Goal: Task Accomplishment & Management: Use online tool/utility

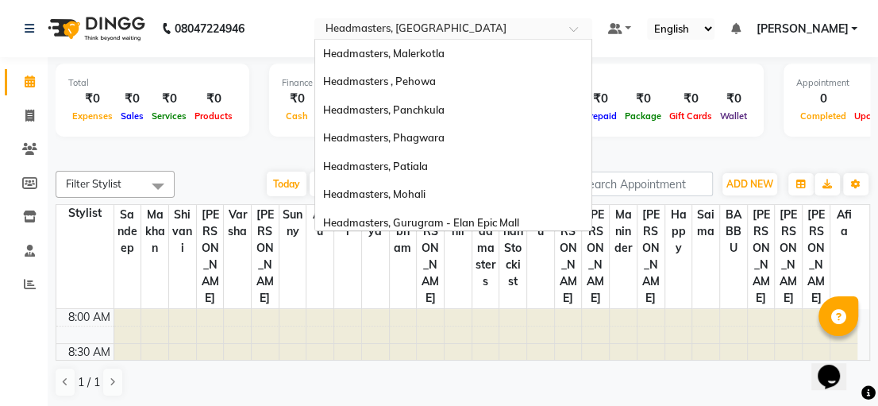
click at [589, 32] on span at bounding box center [579, 33] width 20 height 16
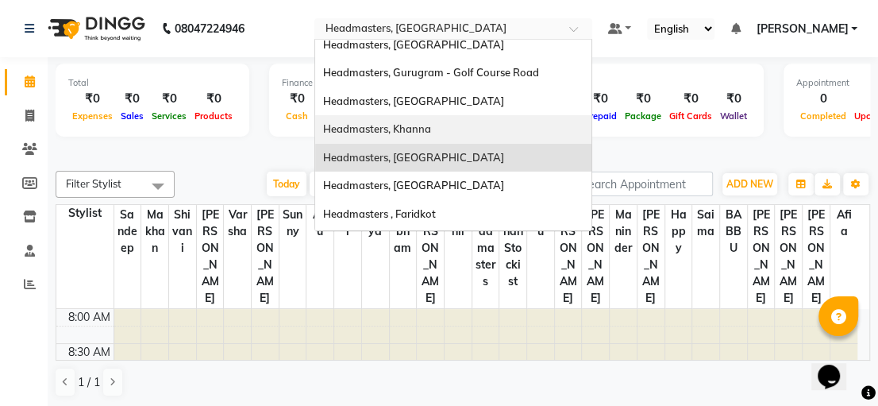
scroll to position [316, 0]
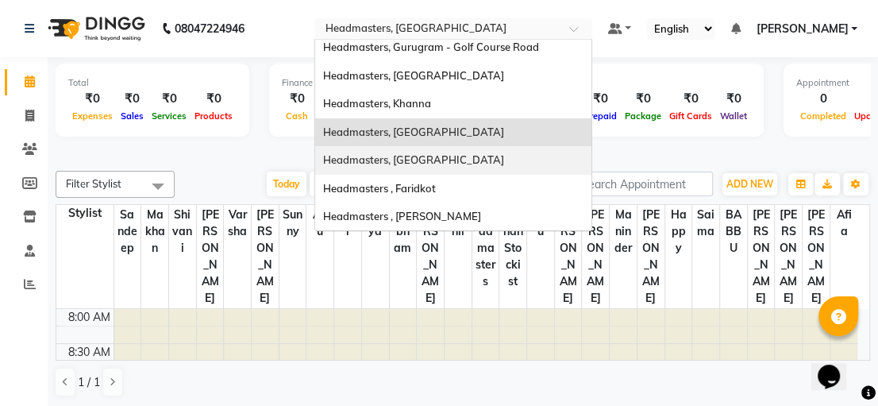
click at [478, 154] on div "Headmasters, [GEOGRAPHIC_DATA]" at bounding box center [453, 160] width 276 height 29
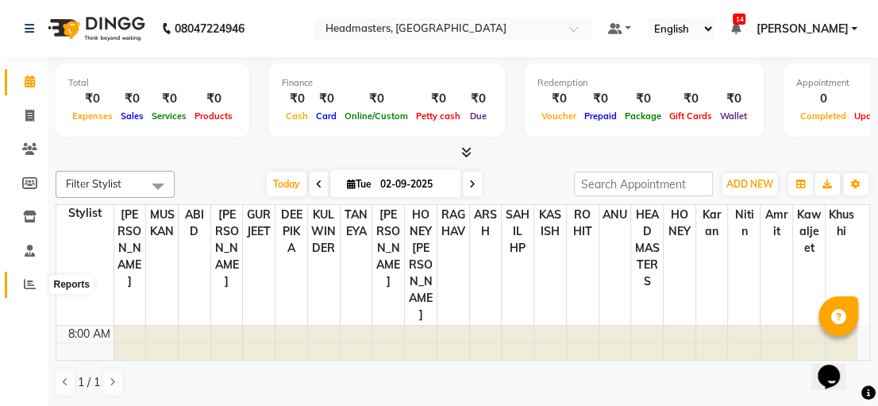
click at [33, 284] on icon at bounding box center [30, 284] width 12 height 12
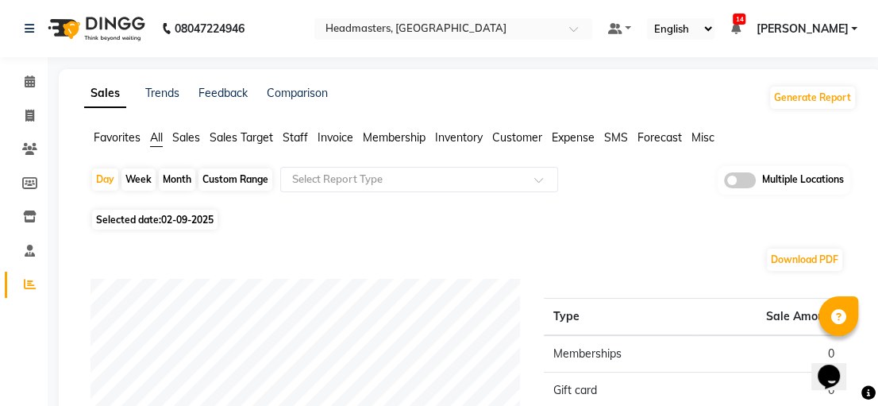
click at [181, 136] on span "Sales" at bounding box center [186, 137] width 28 height 14
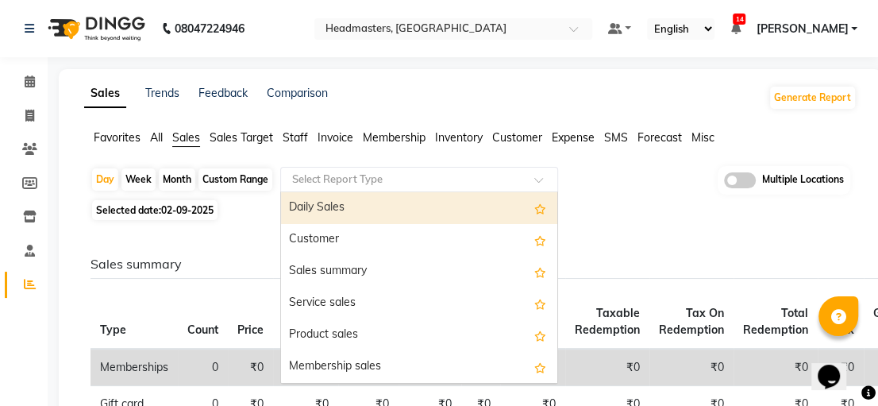
click at [538, 173] on div at bounding box center [419, 180] width 276 height 16
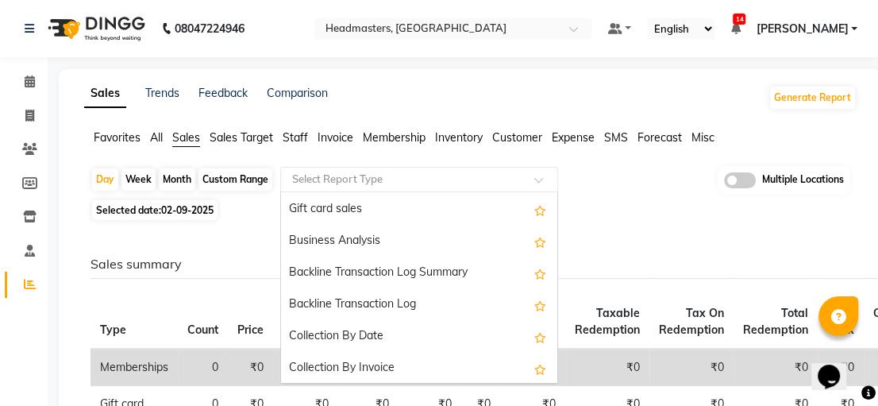
scroll to position [380, 0]
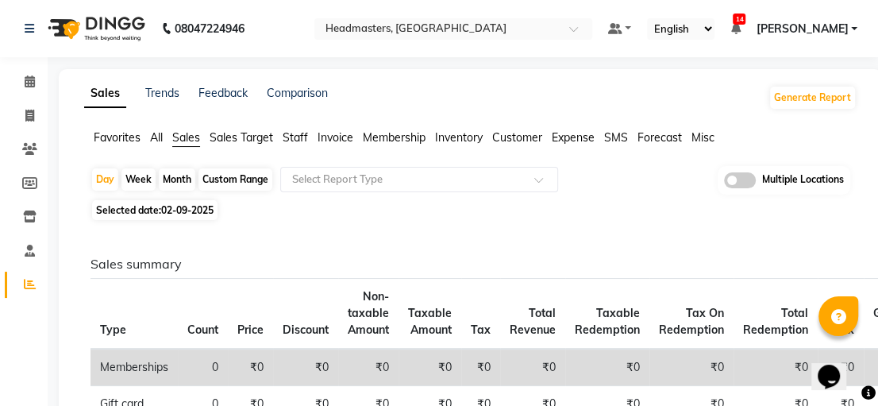
click at [346, 137] on span "Invoice" at bounding box center [336, 137] width 36 height 14
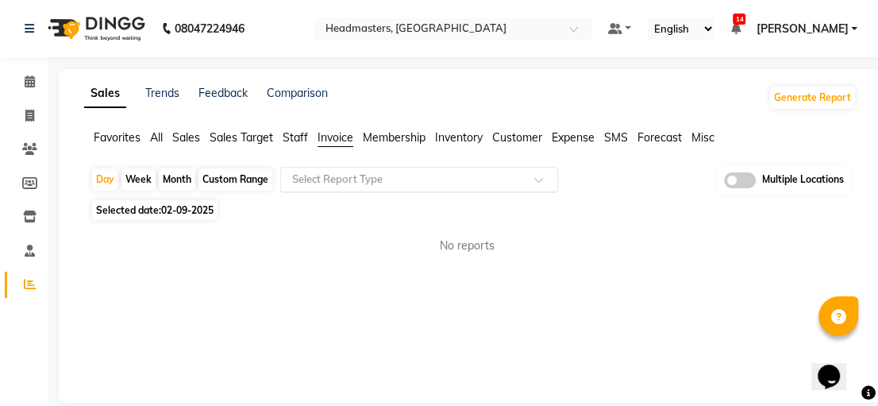
click at [507, 184] on input "text" at bounding box center [403, 180] width 229 height 16
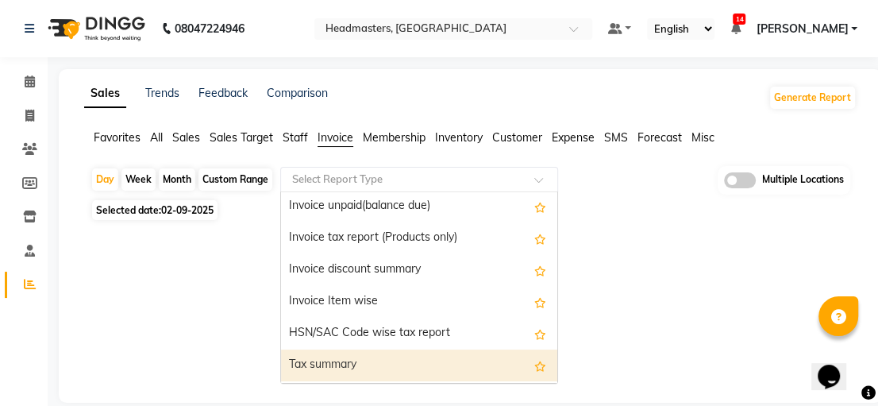
scroll to position [0, 0]
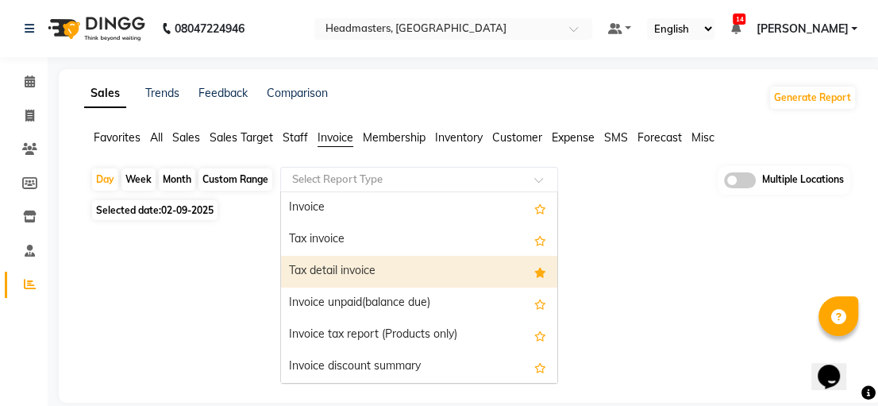
click at [426, 262] on div "Tax detail invoice" at bounding box center [419, 272] width 276 height 32
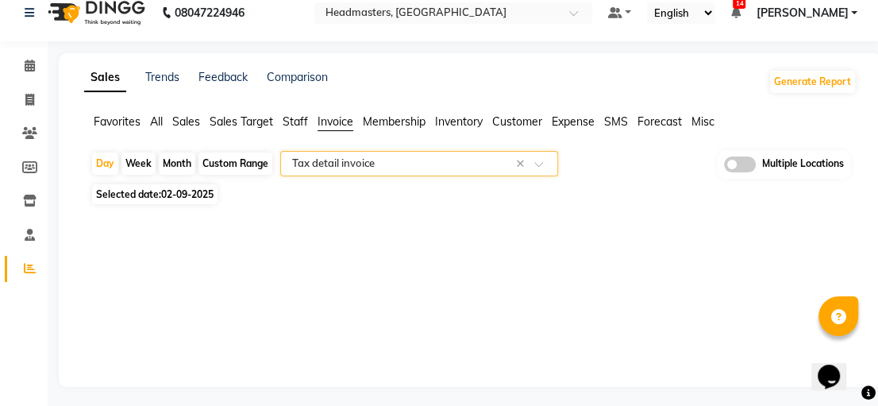
scroll to position [21, 0]
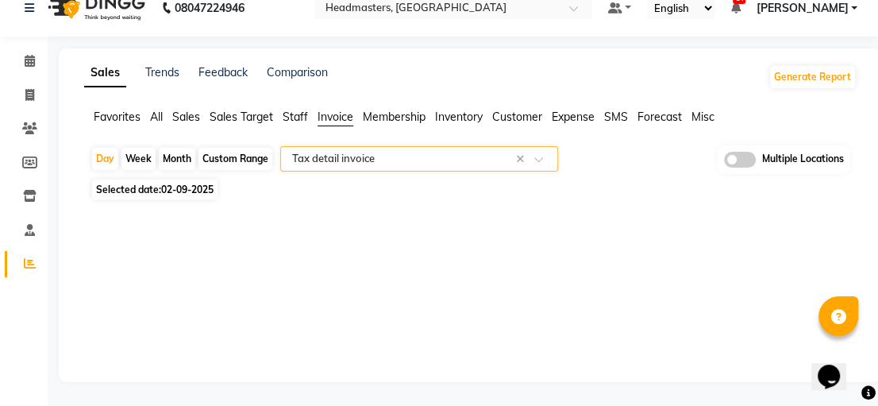
click at [190, 109] on li "Sales" at bounding box center [186, 117] width 28 height 17
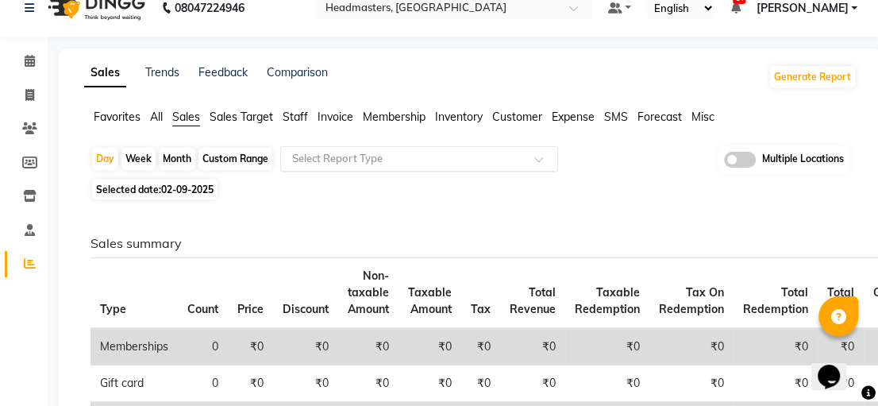
click at [542, 167] on span at bounding box center [545, 164] width 20 height 16
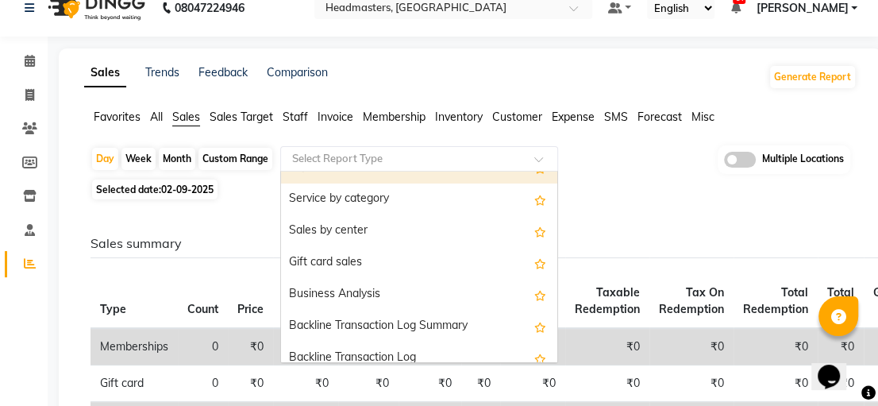
scroll to position [380, 0]
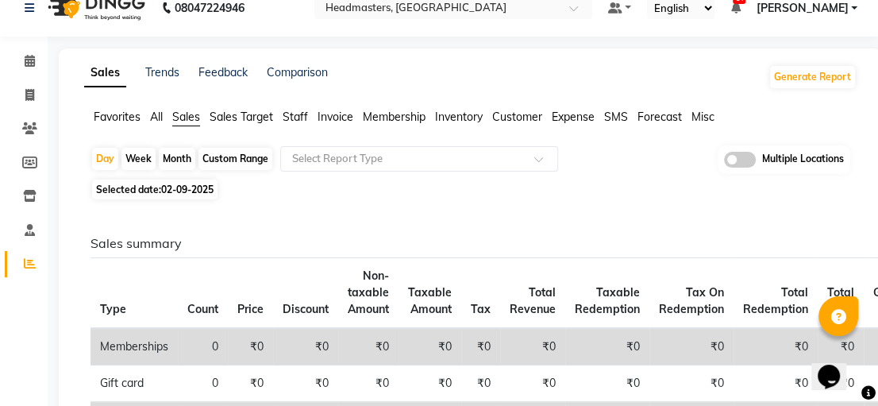
click at [336, 120] on span "Invoice" at bounding box center [336, 117] width 36 height 14
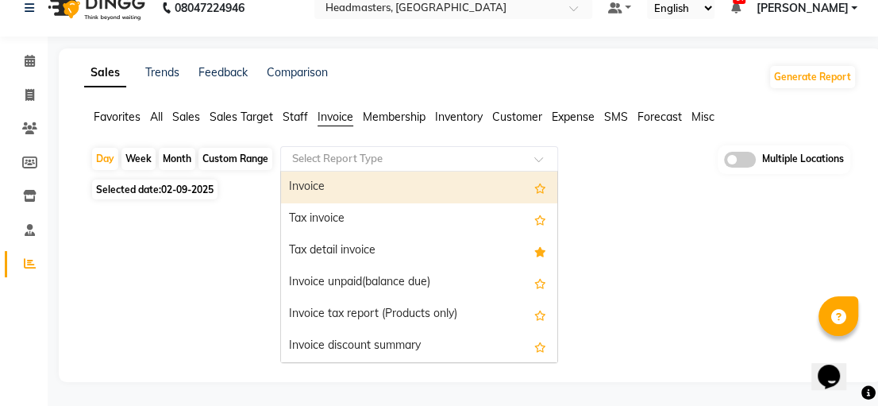
click at [548, 156] on span at bounding box center [545, 164] width 20 height 16
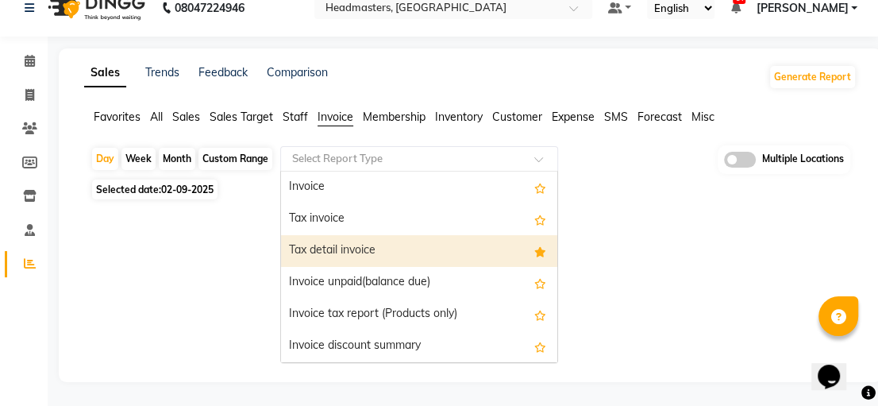
click at [442, 247] on div "Tax detail invoice" at bounding box center [419, 251] width 276 height 32
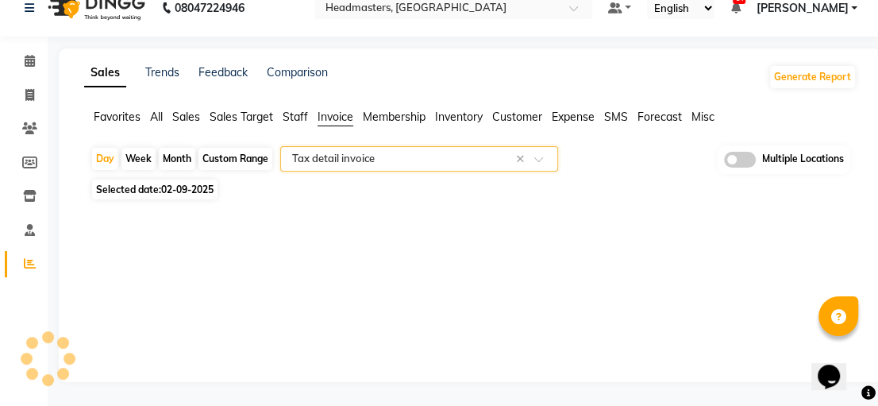
click at [238, 151] on div "Custom Range" at bounding box center [236, 159] width 74 height 22
select select "9"
select select "2025"
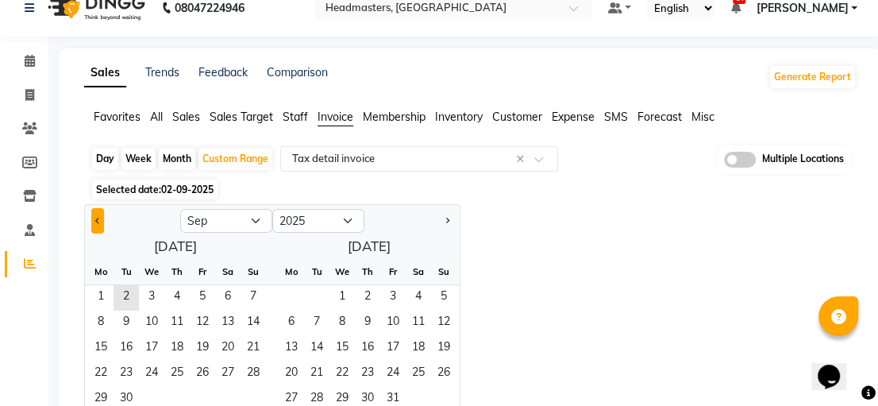
click at [95, 218] on button "Previous month" at bounding box center [97, 220] width 13 height 25
select select "8"
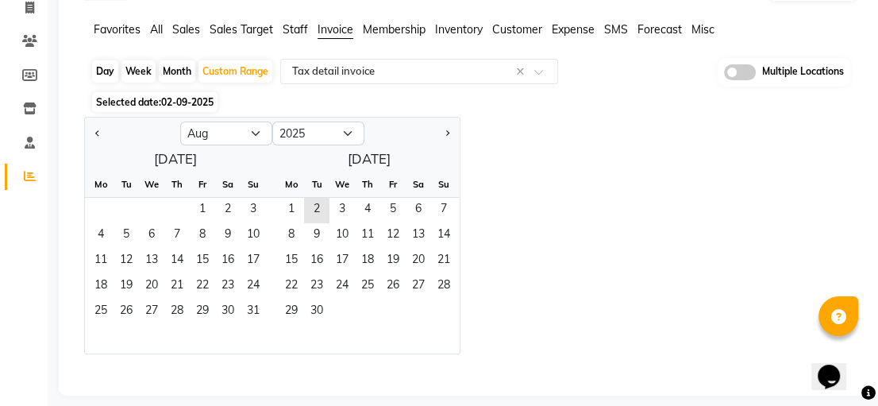
scroll to position [121, 0]
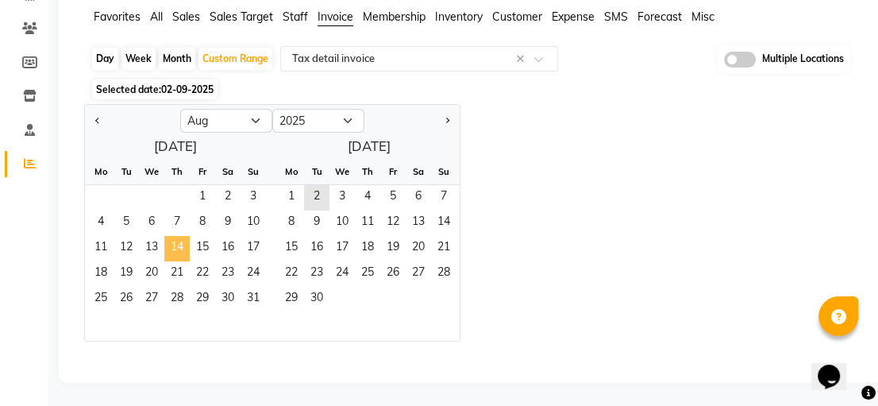
click at [176, 249] on span "14" at bounding box center [176, 248] width 25 height 25
click at [241, 297] on span "31" at bounding box center [253, 299] width 25 height 25
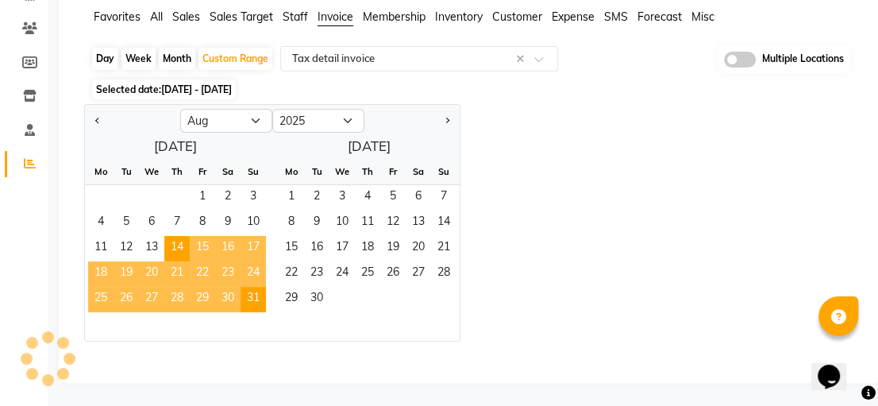
select select "full_report"
select select "csv"
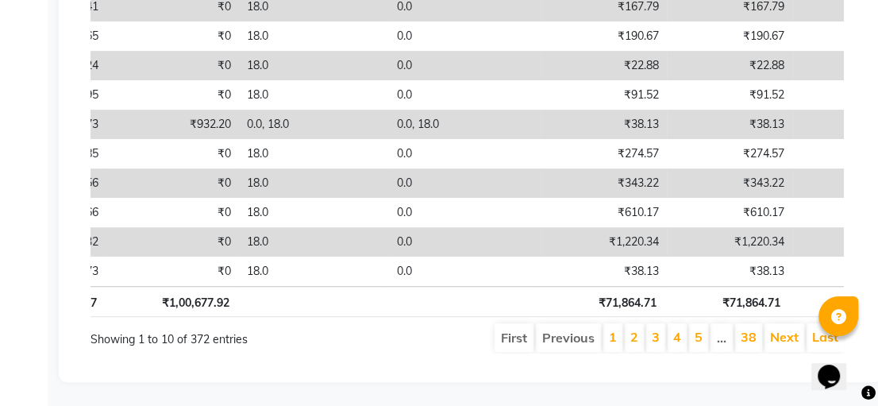
scroll to position [0, 0]
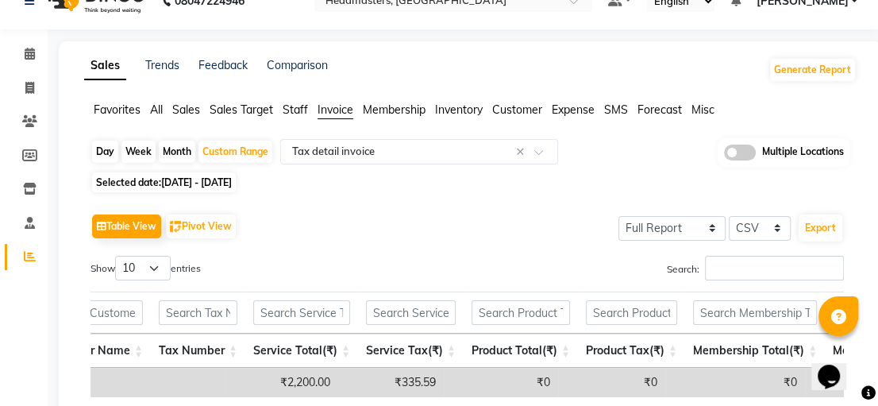
click at [155, 118] on li "All" at bounding box center [156, 110] width 13 height 17
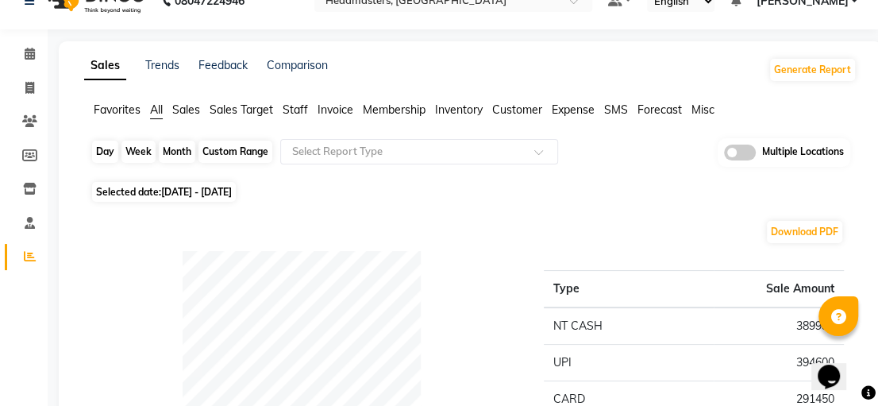
click at [251, 154] on div "Custom Range" at bounding box center [236, 152] width 74 height 22
select select "8"
select select "2025"
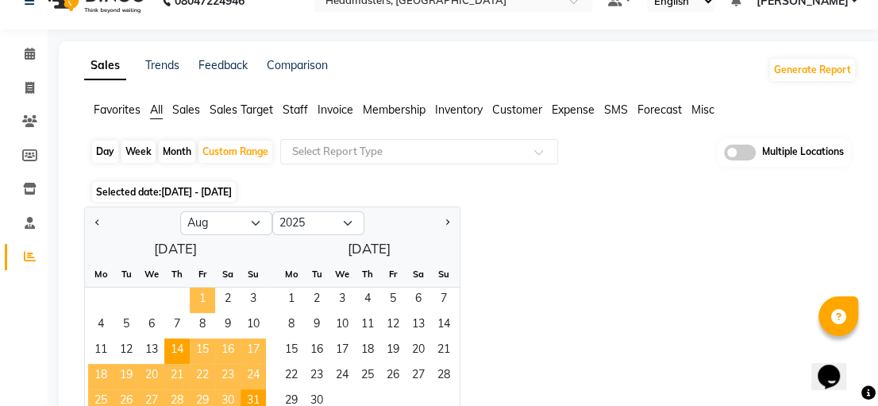
click at [198, 300] on span "1" at bounding box center [202, 300] width 25 height 25
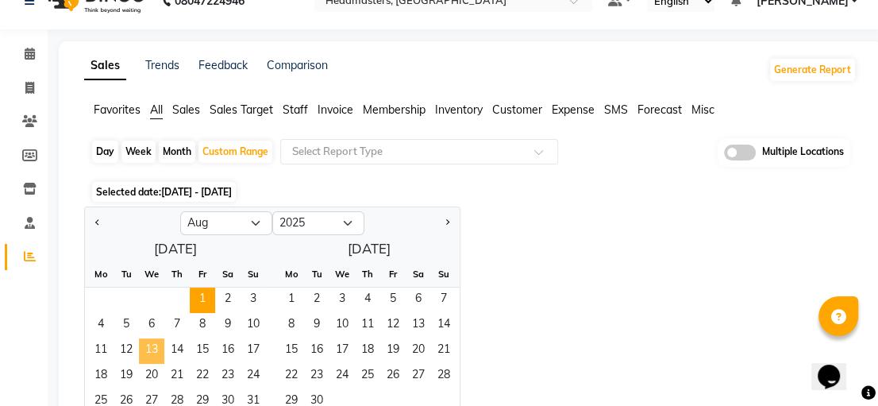
click at [151, 349] on span "13" at bounding box center [151, 350] width 25 height 25
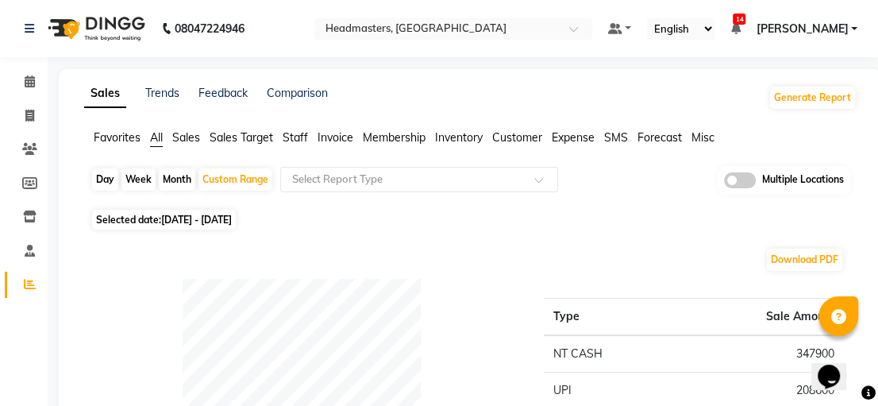
click at [334, 140] on span "Invoice" at bounding box center [336, 137] width 36 height 14
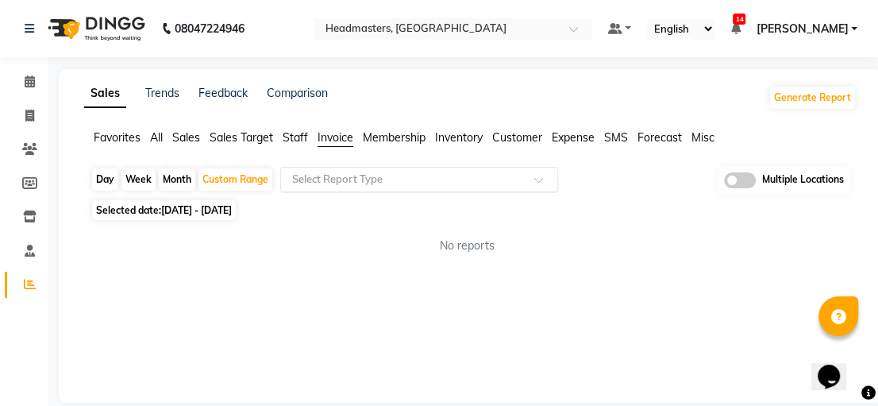
drag, startPoint x: 548, startPoint y: 178, endPoint x: 526, endPoint y: 187, distance: 23.9
click at [547, 178] on span at bounding box center [545, 184] width 20 height 16
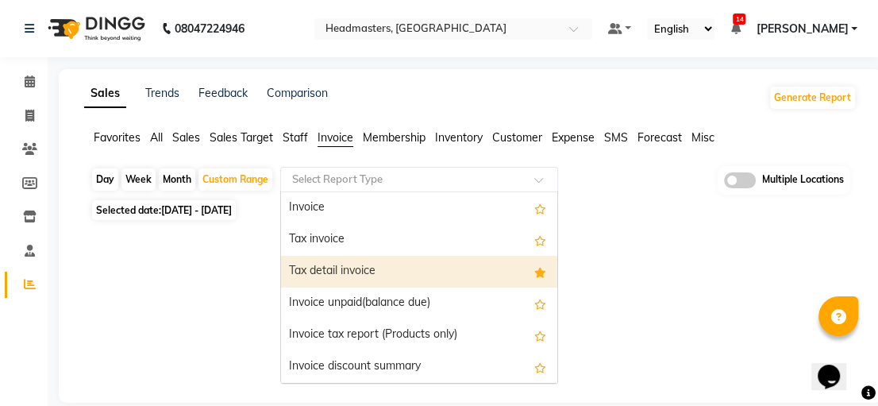
click at [425, 264] on div "Tax detail invoice" at bounding box center [419, 272] width 276 height 32
select select "full_report"
select select "csv"
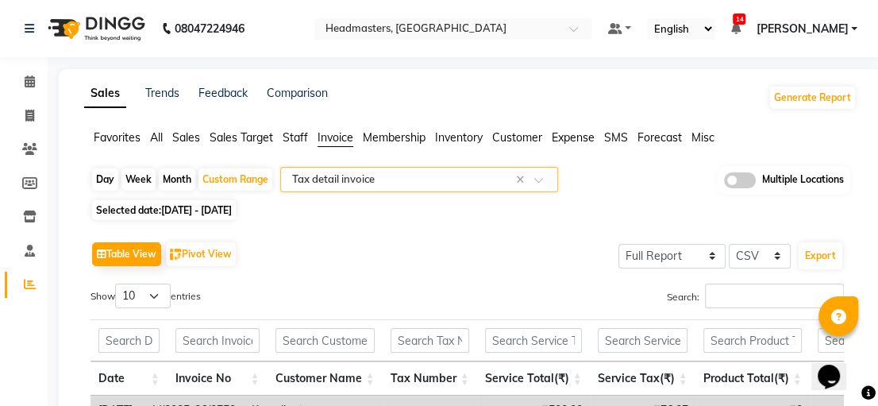
click at [538, 187] on span at bounding box center [545, 184] width 20 height 16
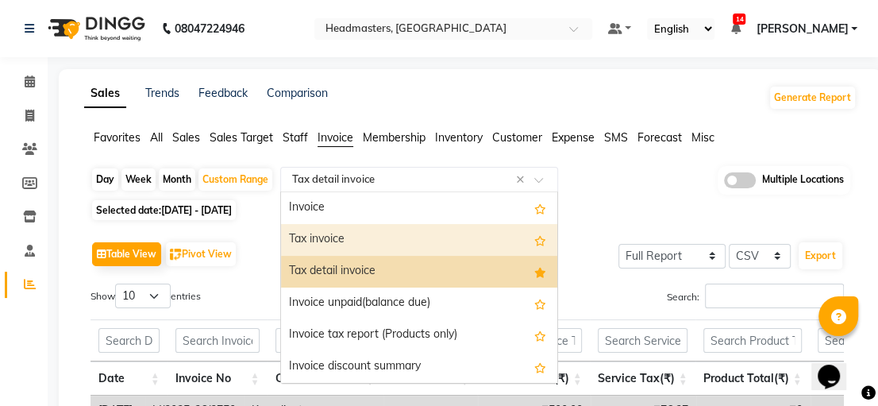
click at [446, 231] on div "Tax invoice" at bounding box center [419, 240] width 276 height 32
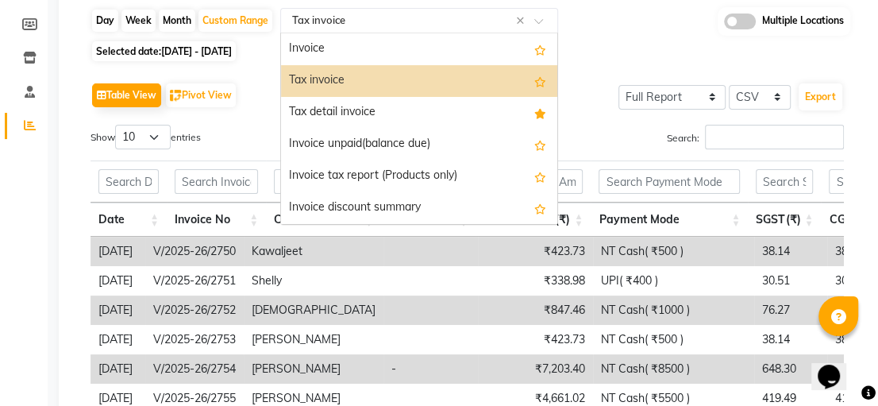
click at [535, 18] on span at bounding box center [545, 25] width 20 height 16
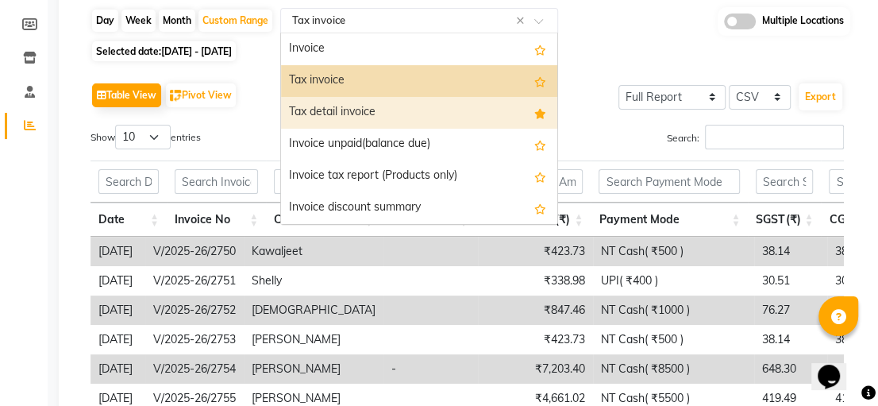
click at [457, 104] on div "Tax detail invoice" at bounding box center [419, 113] width 276 height 32
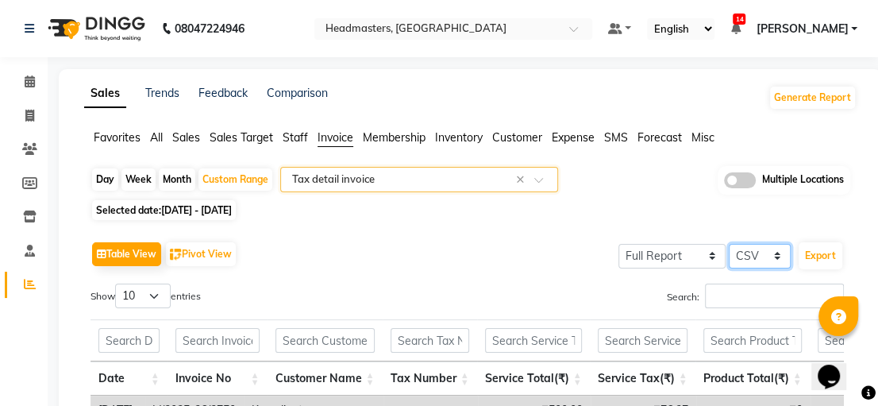
click at [782, 259] on select "Select CSV PDF" at bounding box center [760, 256] width 62 height 25
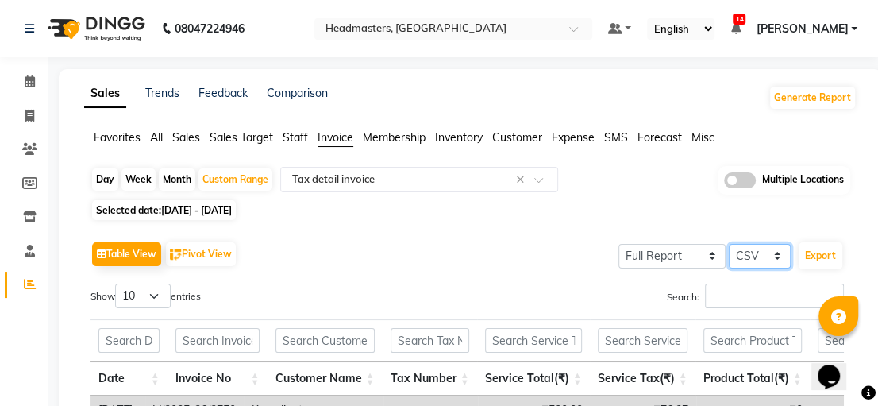
click at [730, 244] on select "Select CSV PDF" at bounding box center [760, 256] width 62 height 25
click at [759, 259] on select "Select CSV PDF" at bounding box center [760, 256] width 62 height 25
click at [829, 254] on button "Export" at bounding box center [821, 255] width 44 height 27
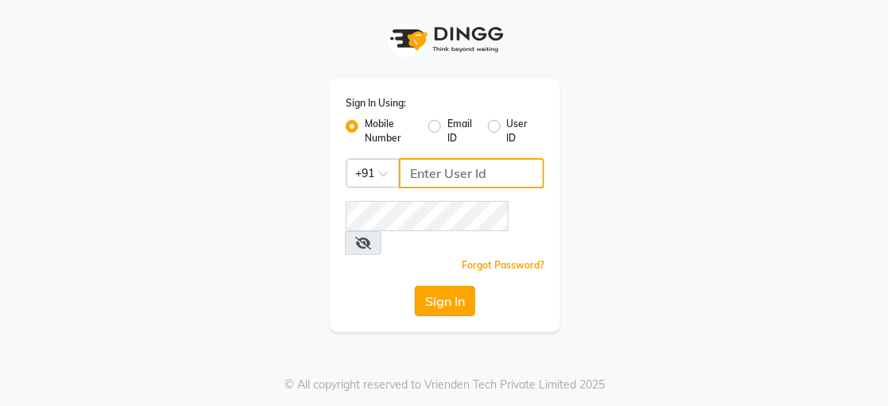
type input "9914479786"
click at [434, 286] on button "Sign In" at bounding box center [445, 301] width 60 height 30
